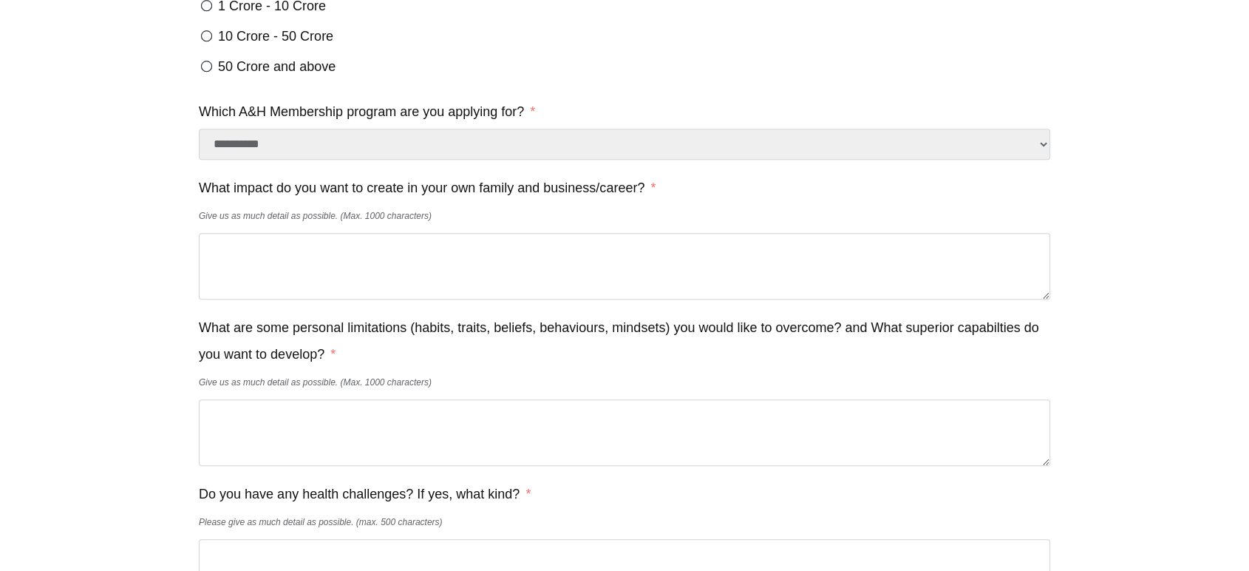
scroll to position [1033, 0]
